Goal: Check status: Check status

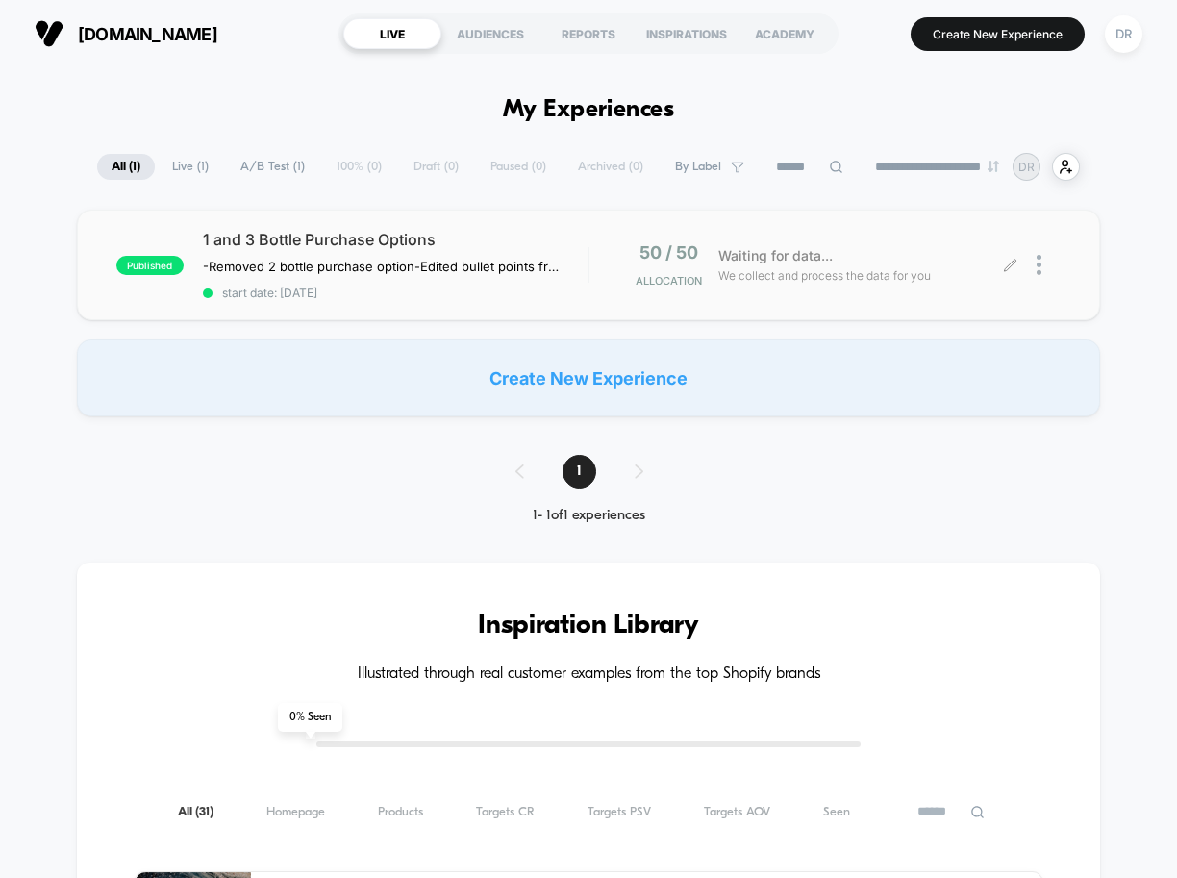
click at [866, 261] on div "Waiting for data... We collect and process the data for you" at bounding box center [859, 264] width 302 height 45
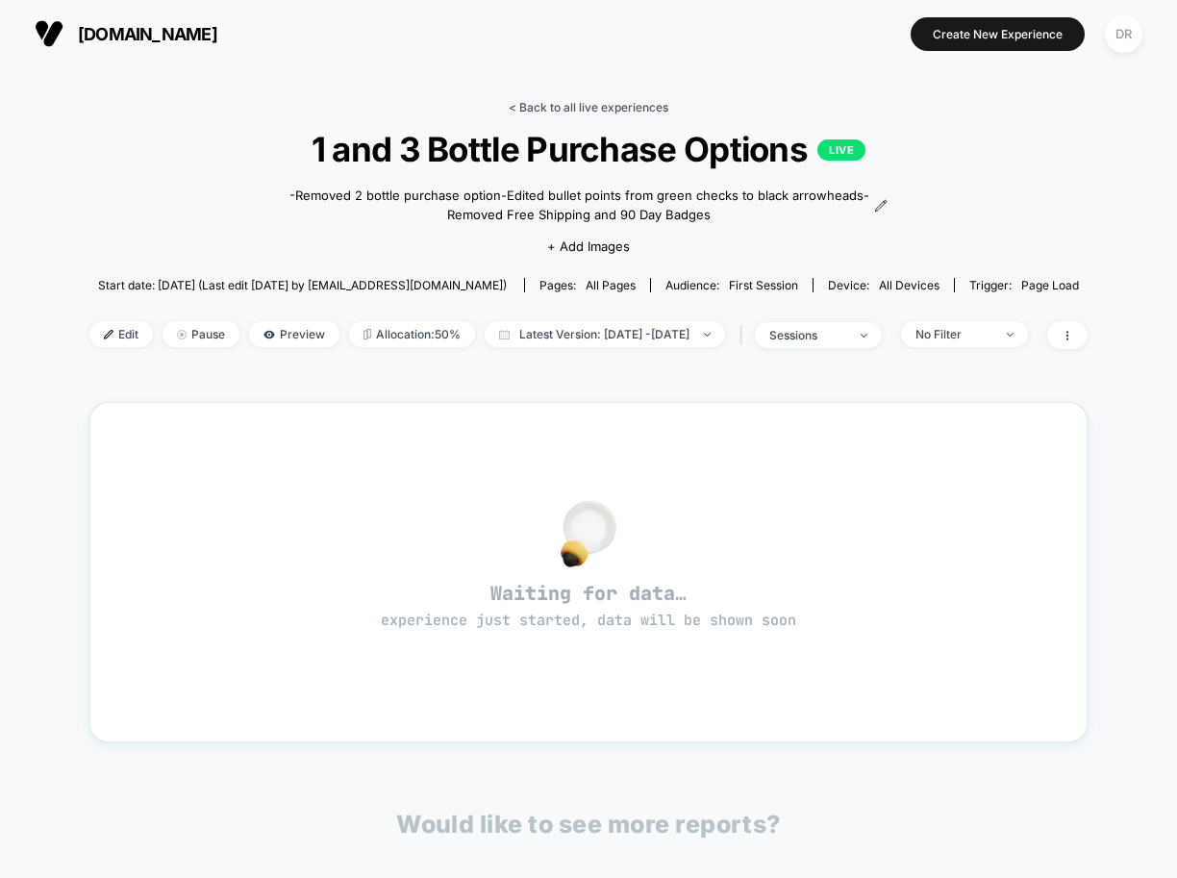
click at [534, 108] on link "< Back to all live experiences" at bounding box center [589, 107] width 160 height 14
